Goal: Transaction & Acquisition: Purchase product/service

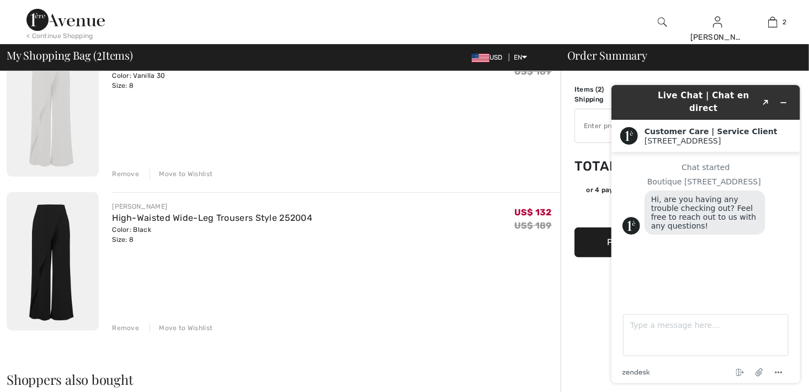
scroll to position [135, 0]
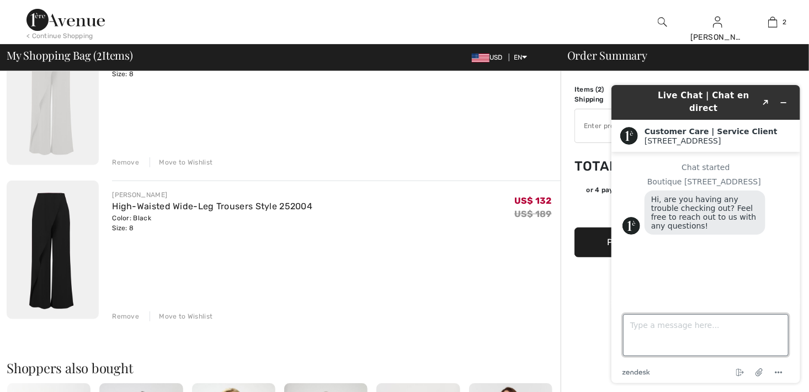
click at [655, 328] on textarea "Type a message here..." at bounding box center [704, 334] width 165 height 42
type textarea "any coupons available"
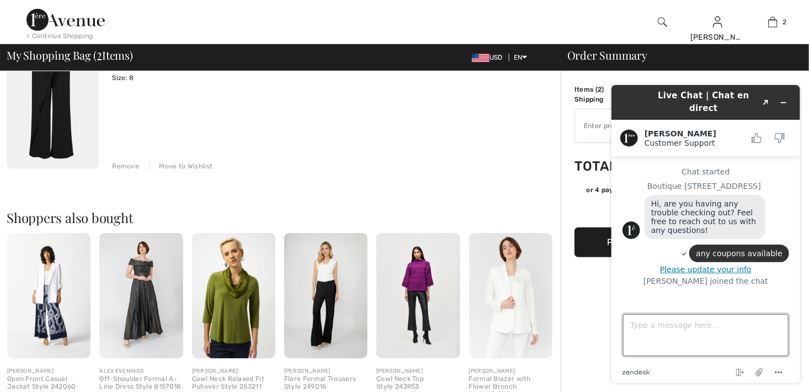
scroll to position [318, 0]
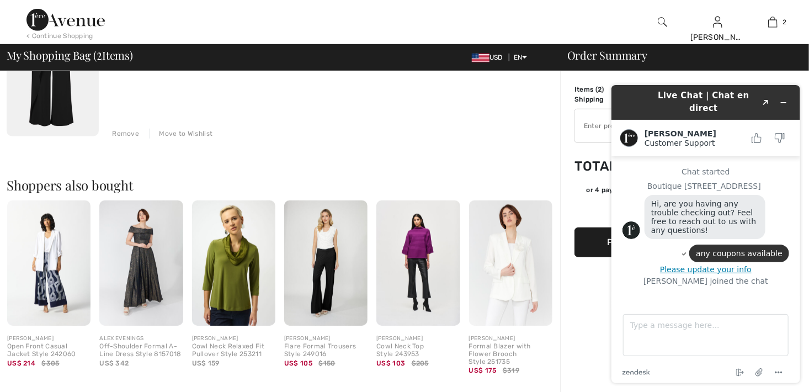
click at [141, 288] on img at bounding box center [140, 262] width 83 height 125
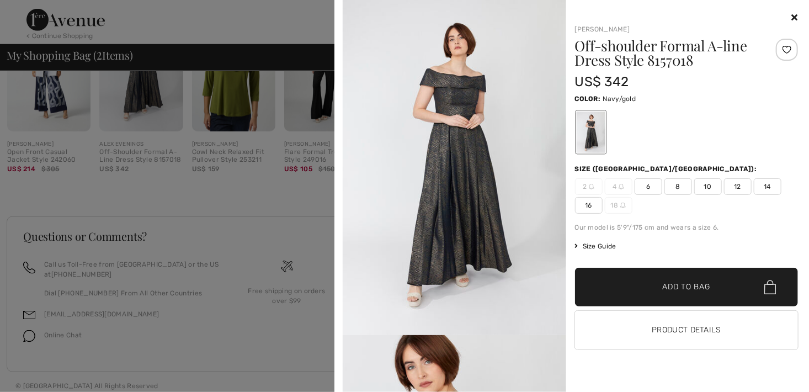
scroll to position [42, 0]
click at [37, 74] on div at bounding box center [404, 196] width 809 height 392
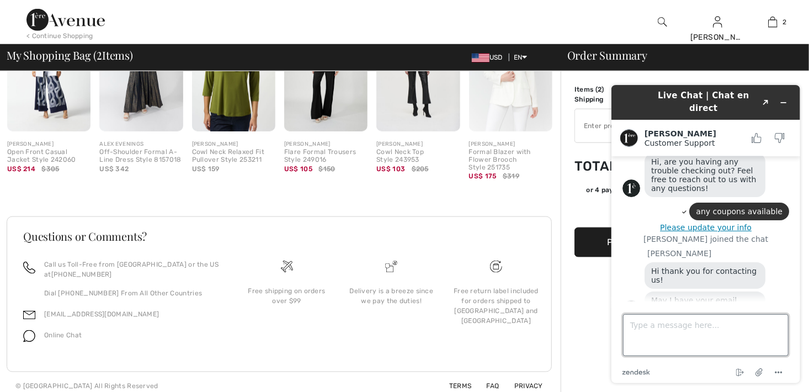
click at [652, 335] on textarea "Type a message here..." at bounding box center [704, 334] width 165 height 42
type textarea "mlmiller23@live.com"
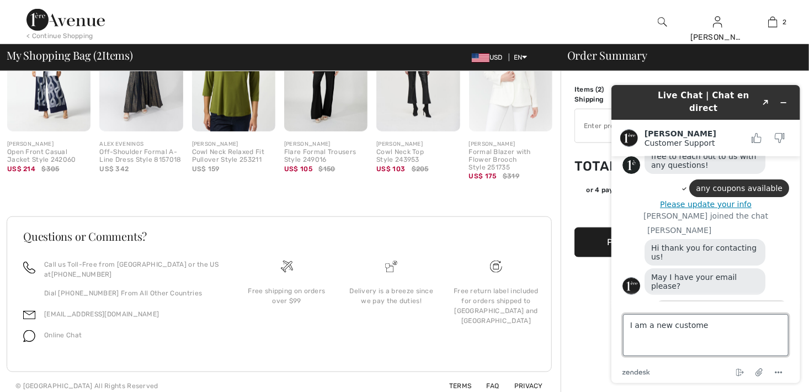
type textarea "I am a new customer"
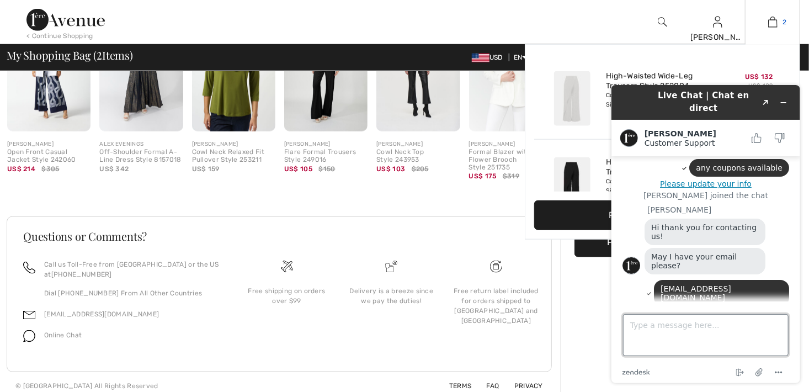
scroll to position [161, 0]
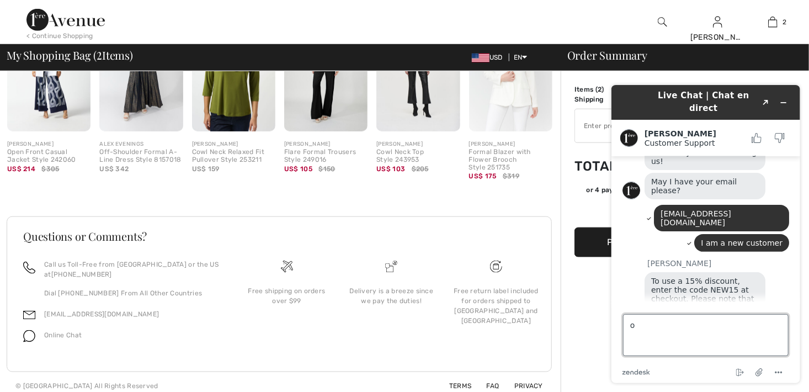
type textarea "ok"
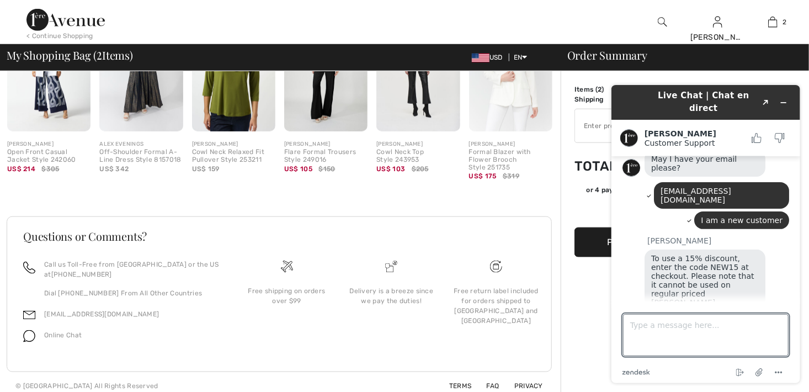
click at [535, 20] on div at bounding box center [333, 22] width 404 height 44
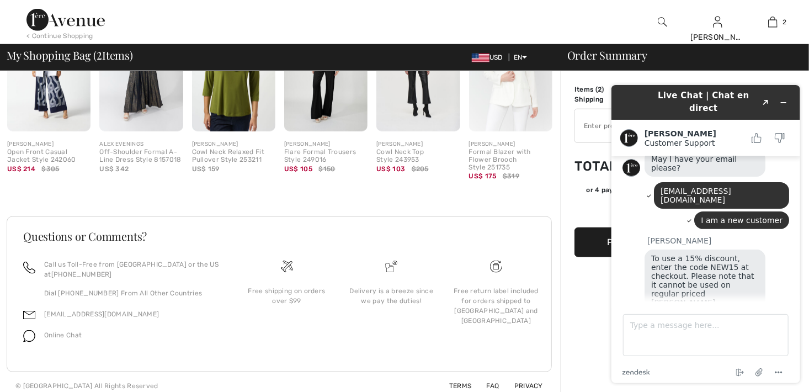
click at [800, 76] on div "Live Chat | Chat en direct Created with Sketch. Amanda Customer Support Custome…" at bounding box center [705, 234] width 206 height 316
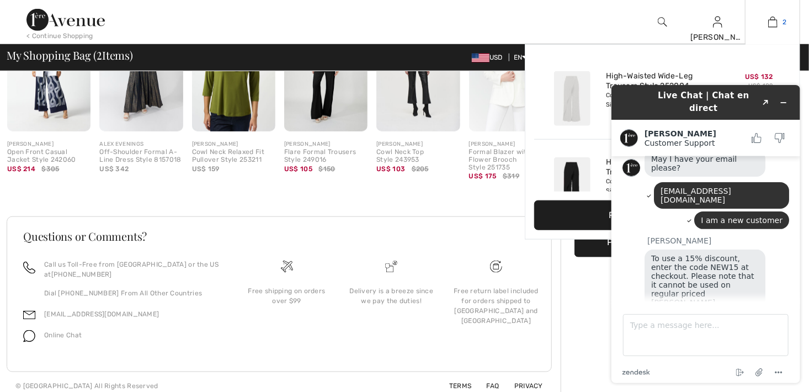
click at [774, 23] on img at bounding box center [772, 21] width 9 height 13
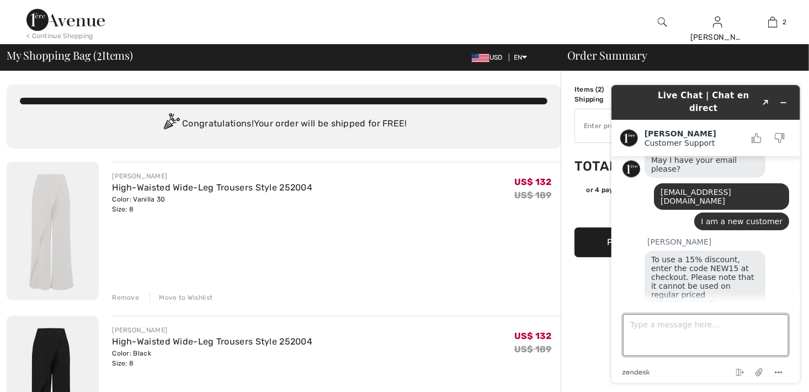
drag, startPoint x: 746, startPoint y: 319, endPoint x: 589, endPoint y: 328, distance: 158.0
click html "Live Chat | Chat en direct Created with Sketch. Amanda Customer Support Custome…"
type textarea "bye"
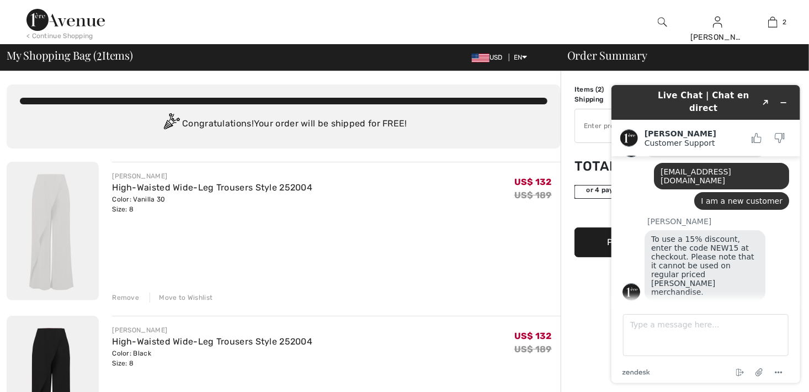
click at [576, 185] on div "or 4 payments of US$ 66.00 with ⓘ" at bounding box center [656, 192] width 165 height 14
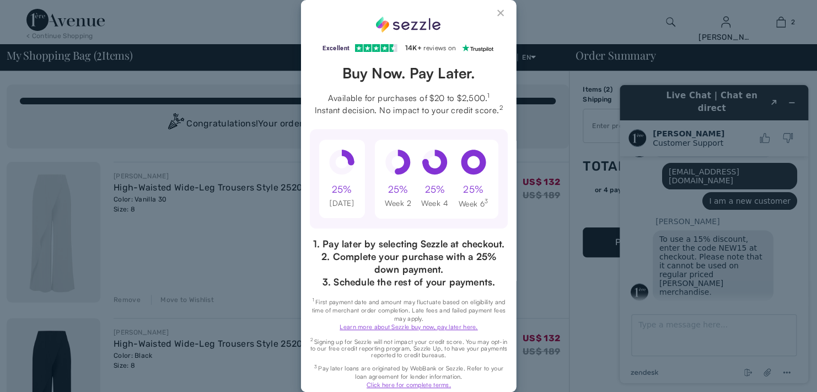
click at [495, 12] on button "Close Sezzle Modal" at bounding box center [501, 15] width 13 height 13
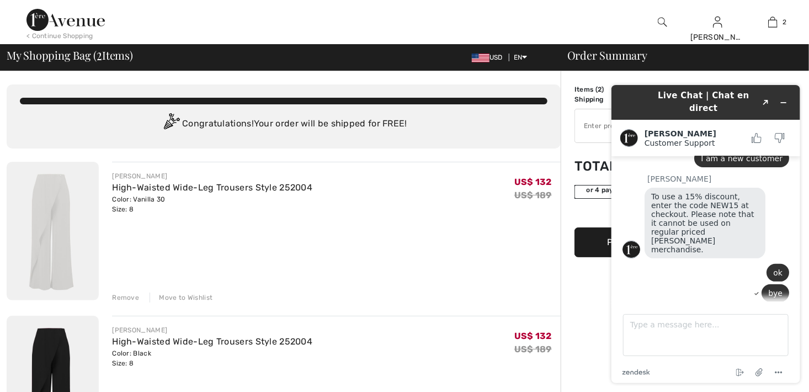
scroll to position [233, 0]
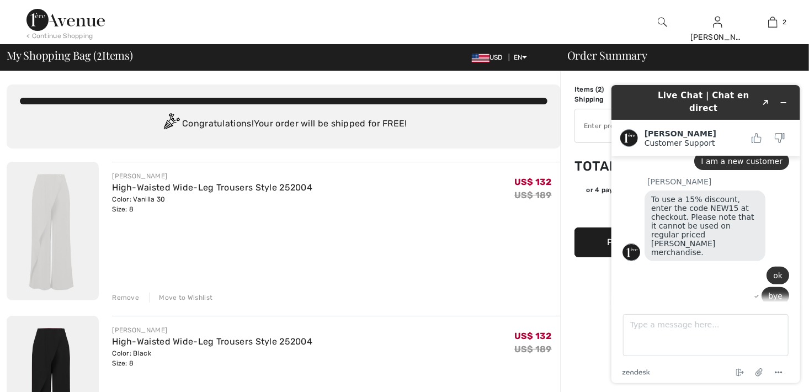
click at [784, 119] on div "Amanda Customer Support Customer Support" at bounding box center [705, 137] width 189 height 36
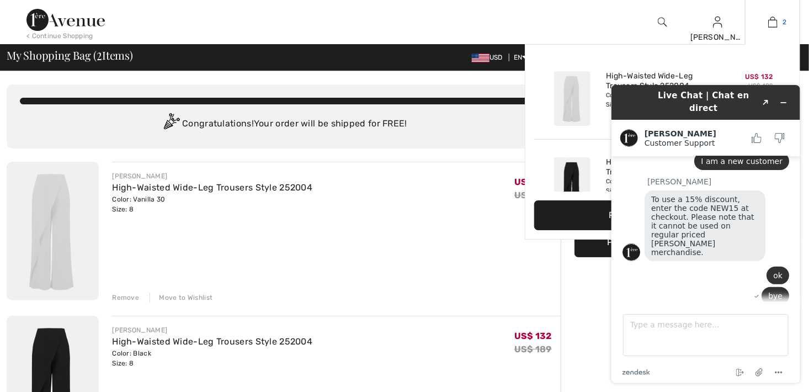
click at [775, 20] on img at bounding box center [772, 21] width 9 height 13
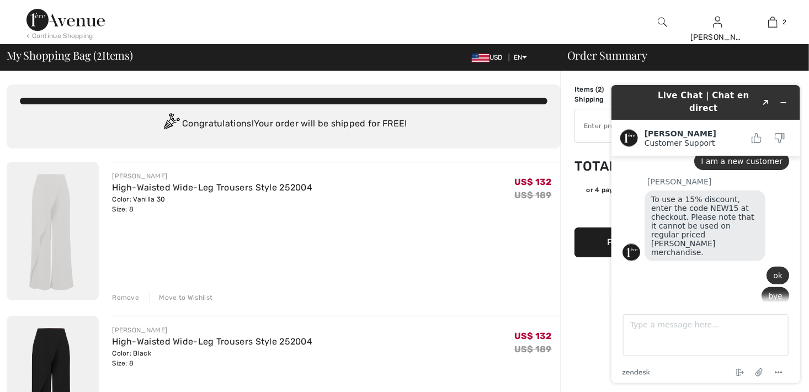
click at [582, 128] on input "TEXT" at bounding box center [642, 125] width 134 height 33
type input "NEW15"
click at [580, 175] on td "Total" at bounding box center [603, 166] width 59 height 38
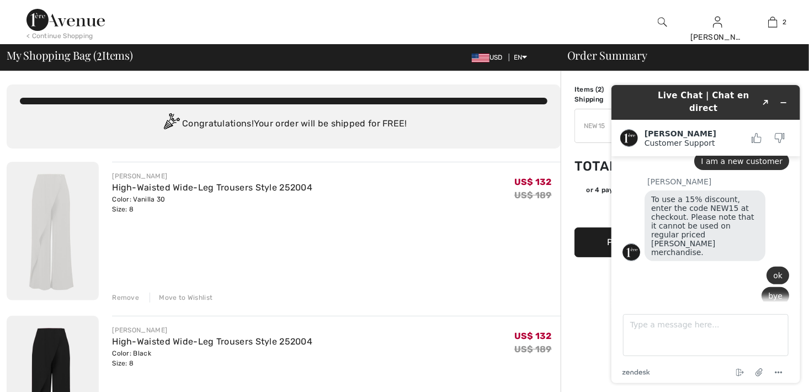
click at [367, 228] on div "JOSEPH RIBKOFF High-Waisted Wide-Leg Trousers Style 252004 Color: Vanilla 30 Si…" at bounding box center [336, 232] width 448 height 141
click at [742, 373] on icon "End chat" at bounding box center [739, 371] width 13 height 13
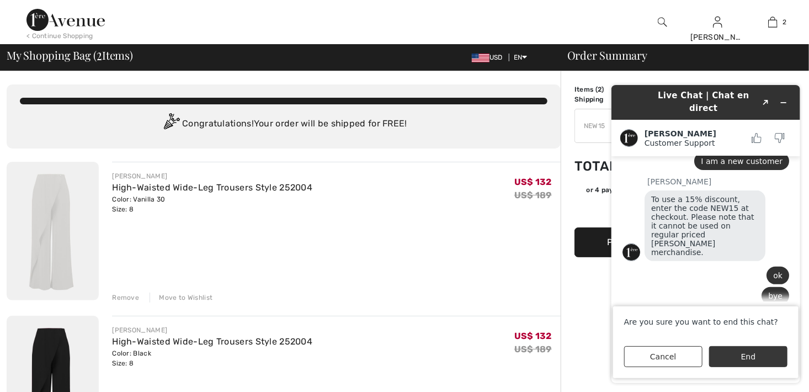
click at [744, 363] on button "End" at bounding box center [747, 355] width 78 height 21
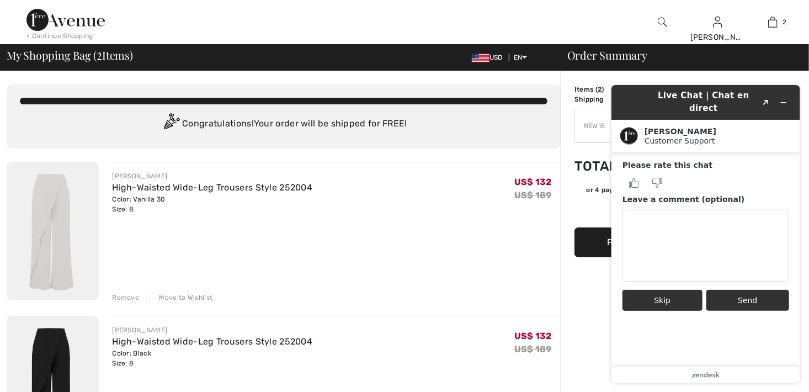
click at [663, 289] on button "Skip" at bounding box center [662, 299] width 80 height 21
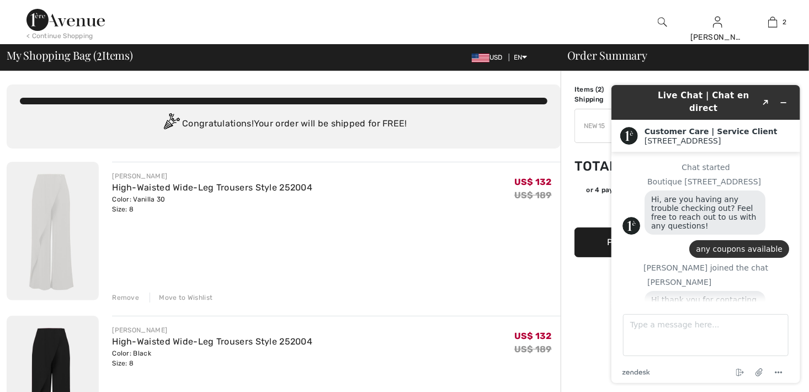
scroll to position [244, 0]
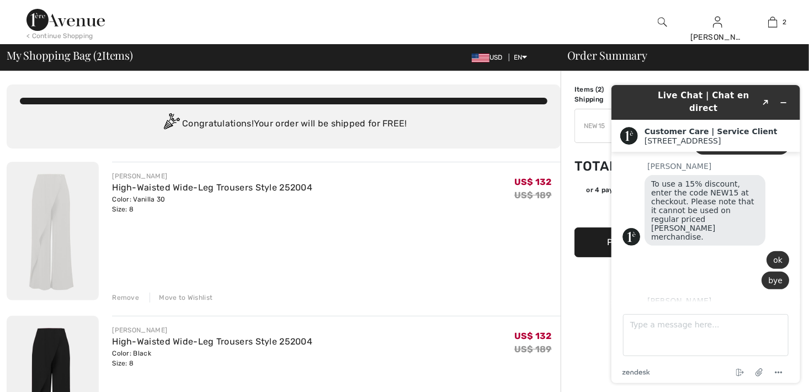
click at [508, 209] on div "JOSEPH RIBKOFF High-Waisted Wide-Leg Trousers Style 252004 Color: Vanilla 30 Si…" at bounding box center [336, 192] width 448 height 43
click at [508, 211] on div "JOSEPH RIBKOFF High-Waisted Wide-Leg Trousers Style 252004 Color: Vanilla 30 Si…" at bounding box center [336, 192] width 448 height 43
drag, startPoint x: 649, startPoint y: 98, endPoint x: 469, endPoint y: 141, distance: 184.9
click html "Live Chat | Chat en direct Created with Sketch. Customer Care | Service Client …"
drag, startPoint x: 768, startPoint y: 293, endPoint x: 679, endPoint y: 302, distance: 89.8
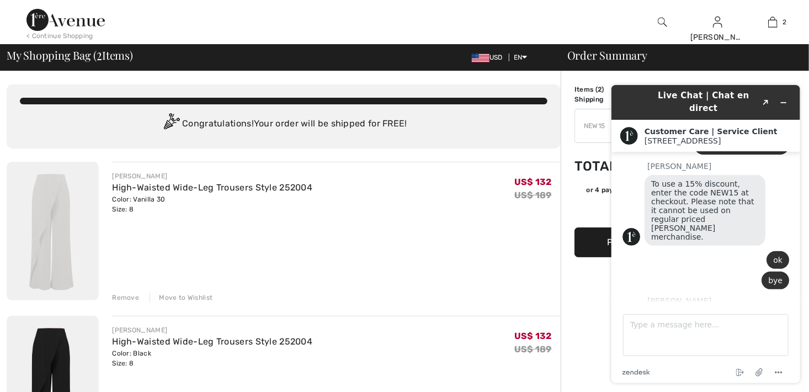
click at [679, 302] on div "Live Chat | Chat en direct Created with Sketch. Customer Care | Service Client …" at bounding box center [705, 233] width 189 height 298
drag, startPoint x: 679, startPoint y: 302, endPoint x: 793, endPoint y: 141, distance: 197.9
click at [793, 141] on div "Live Chat | Chat en direct Created with Sketch. Customer Care | Service Client …" at bounding box center [705, 233] width 189 height 298
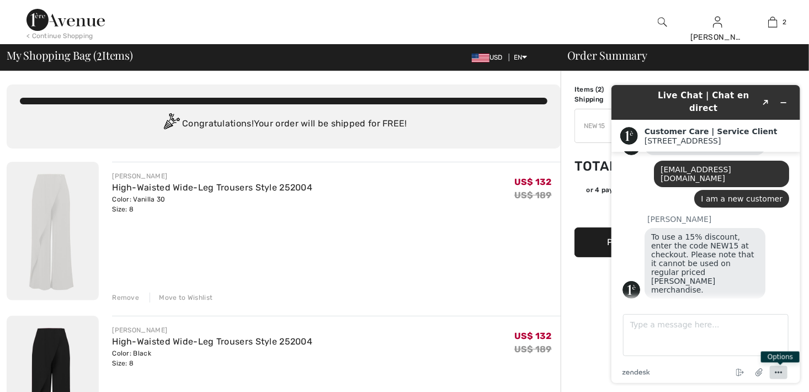
click at [776, 370] on icon "Menu" at bounding box center [777, 371] width 13 height 13
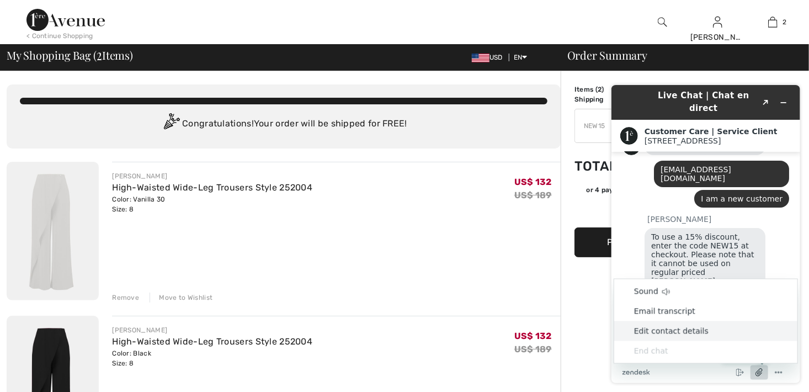
click at [763, 372] on icon "Attach file" at bounding box center [759, 371] width 20 height 20
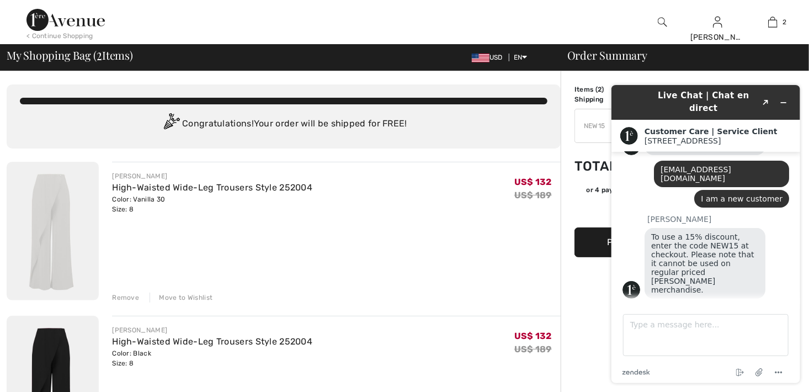
click at [787, 62] on div "My Shopping Bag ( 2 Items) USD EN English Français Order Summary" at bounding box center [404, 57] width 795 height 15
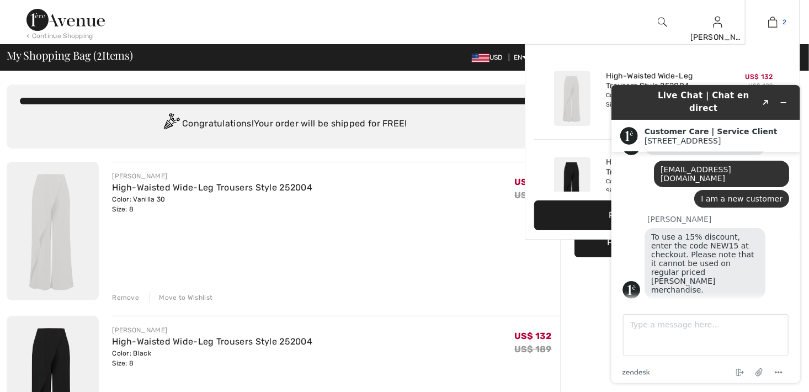
click at [767, 19] on link "2" at bounding box center [772, 21] width 54 height 13
click at [768, 19] on img at bounding box center [772, 21] width 9 height 13
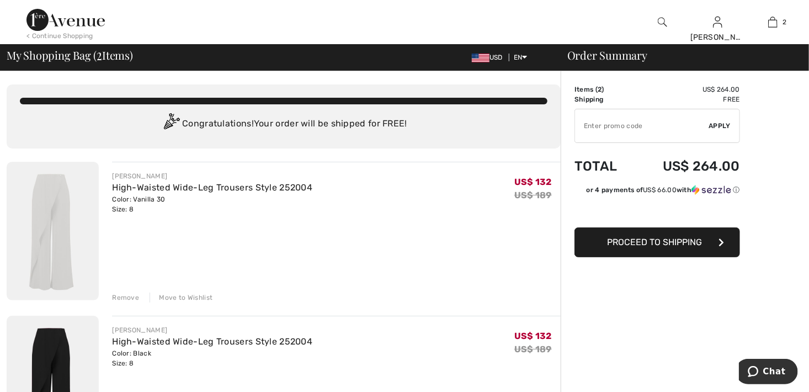
click at [614, 129] on input "TEXT" at bounding box center [642, 125] width 134 height 33
type input "NEW15"
click at [718, 125] on span "Apply" at bounding box center [720, 126] width 22 height 10
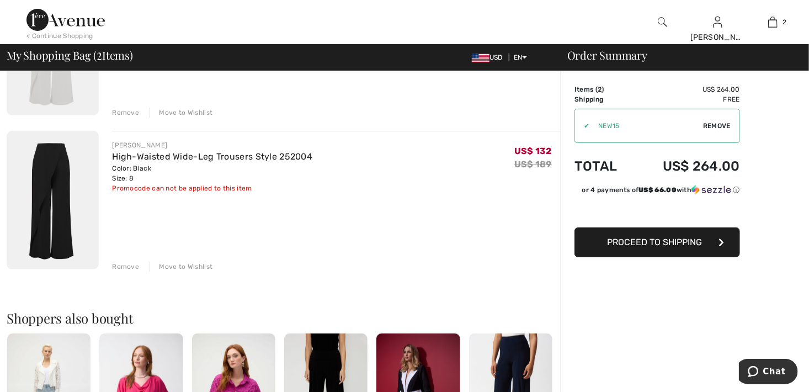
scroll to position [196, 0]
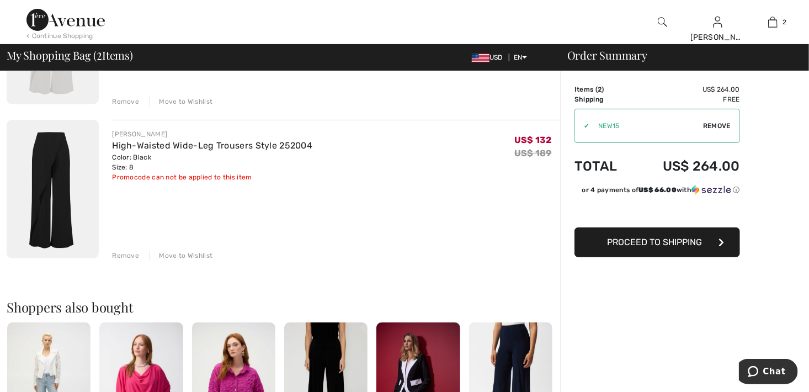
click at [655, 239] on span "Proceed to Shipping" at bounding box center [654, 242] width 95 height 10
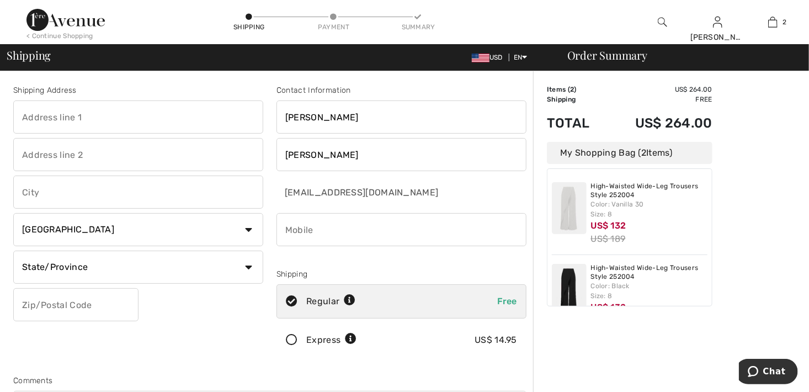
click at [115, 116] on input "text" at bounding box center [138, 116] width 250 height 33
type input "[STREET_ADDRESS]"
type input "[GEOGRAPHIC_DATA], [GEOGRAPHIC_DATA]"
select select "US"
select select "FL"
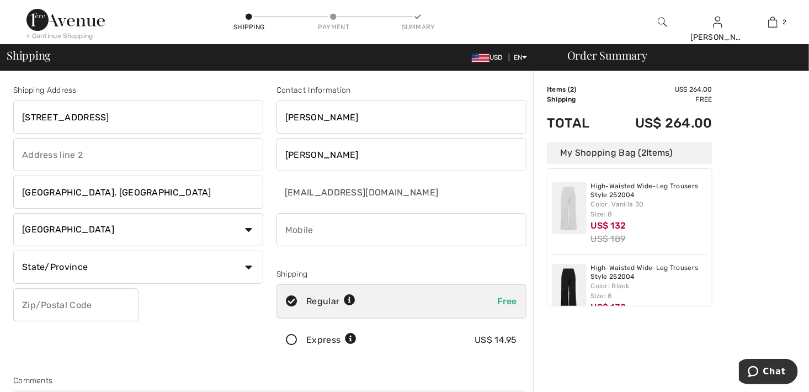
type input "33176"
type input "7864576991"
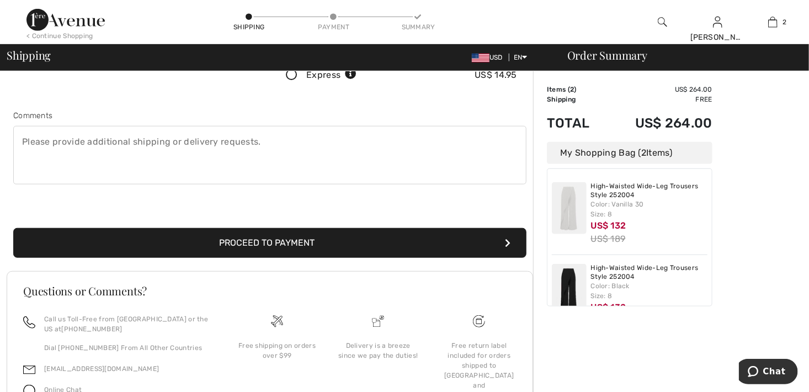
scroll to position [287, 0]
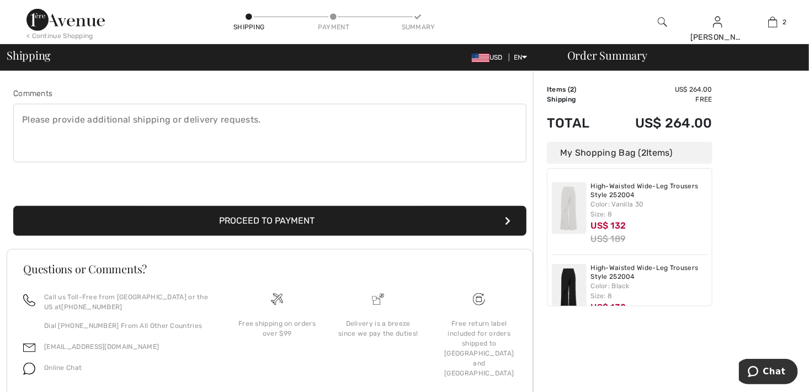
click at [304, 217] on button "Proceed to Payment" at bounding box center [269, 221] width 513 height 30
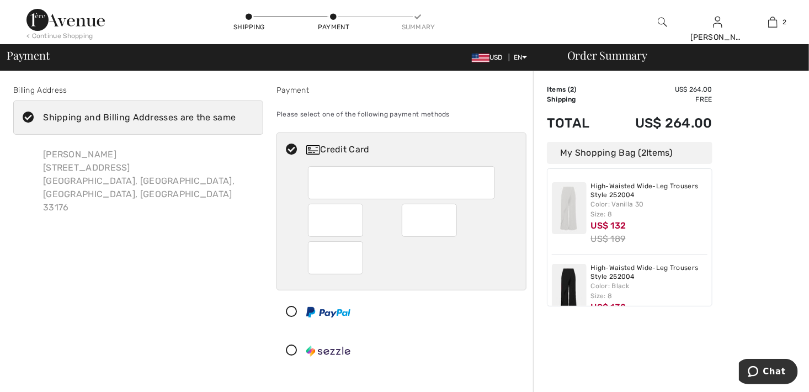
click at [314, 145] on img at bounding box center [313, 149] width 14 height 9
radio input "true"
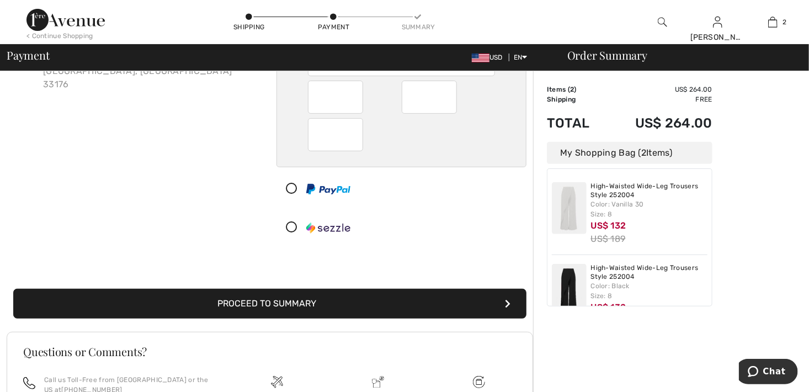
scroll to position [126, 0]
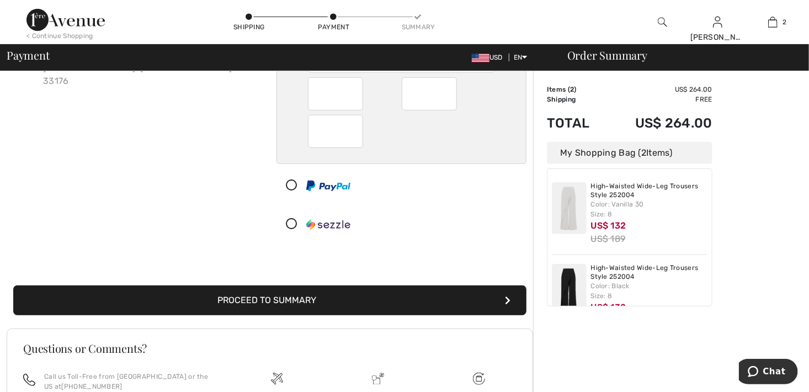
click at [240, 295] on button "Proceed to Summary" at bounding box center [269, 300] width 513 height 30
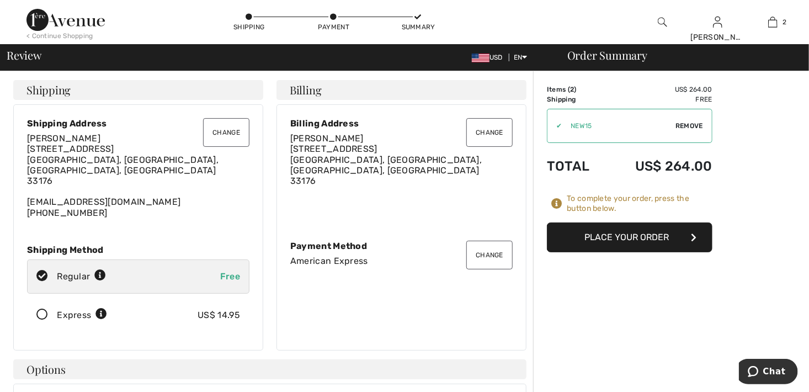
click at [618, 237] on button "Place Your Order" at bounding box center [629, 237] width 165 height 30
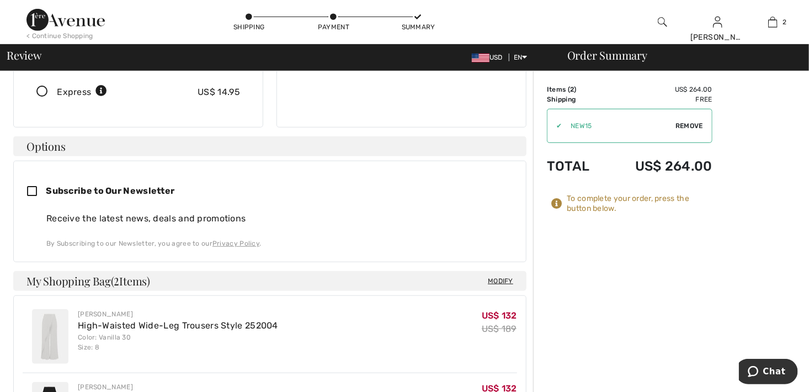
scroll to position [224, 0]
